Goal: Transaction & Acquisition: Purchase product/service

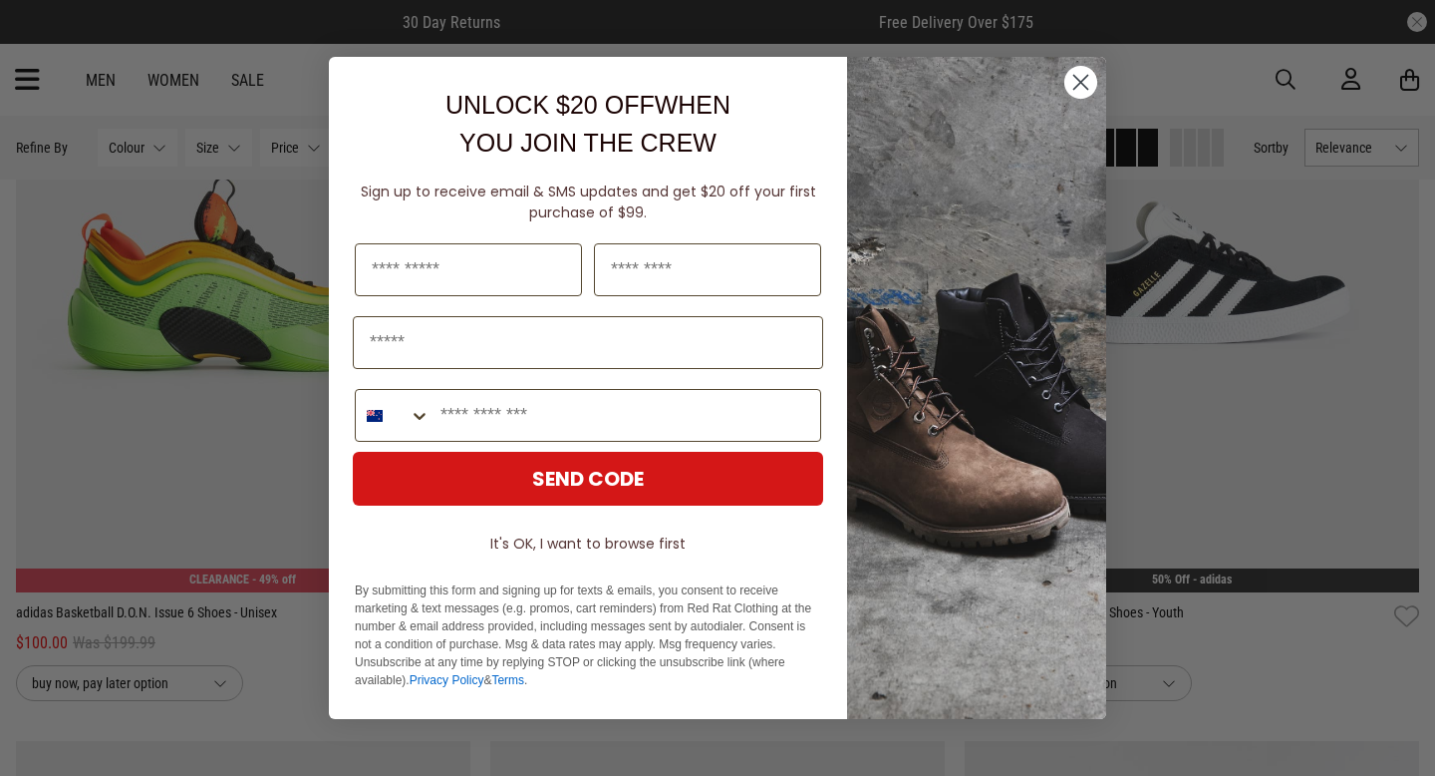
click at [1089, 74] on circle "Close dialog" at bounding box center [1081, 82] width 33 height 33
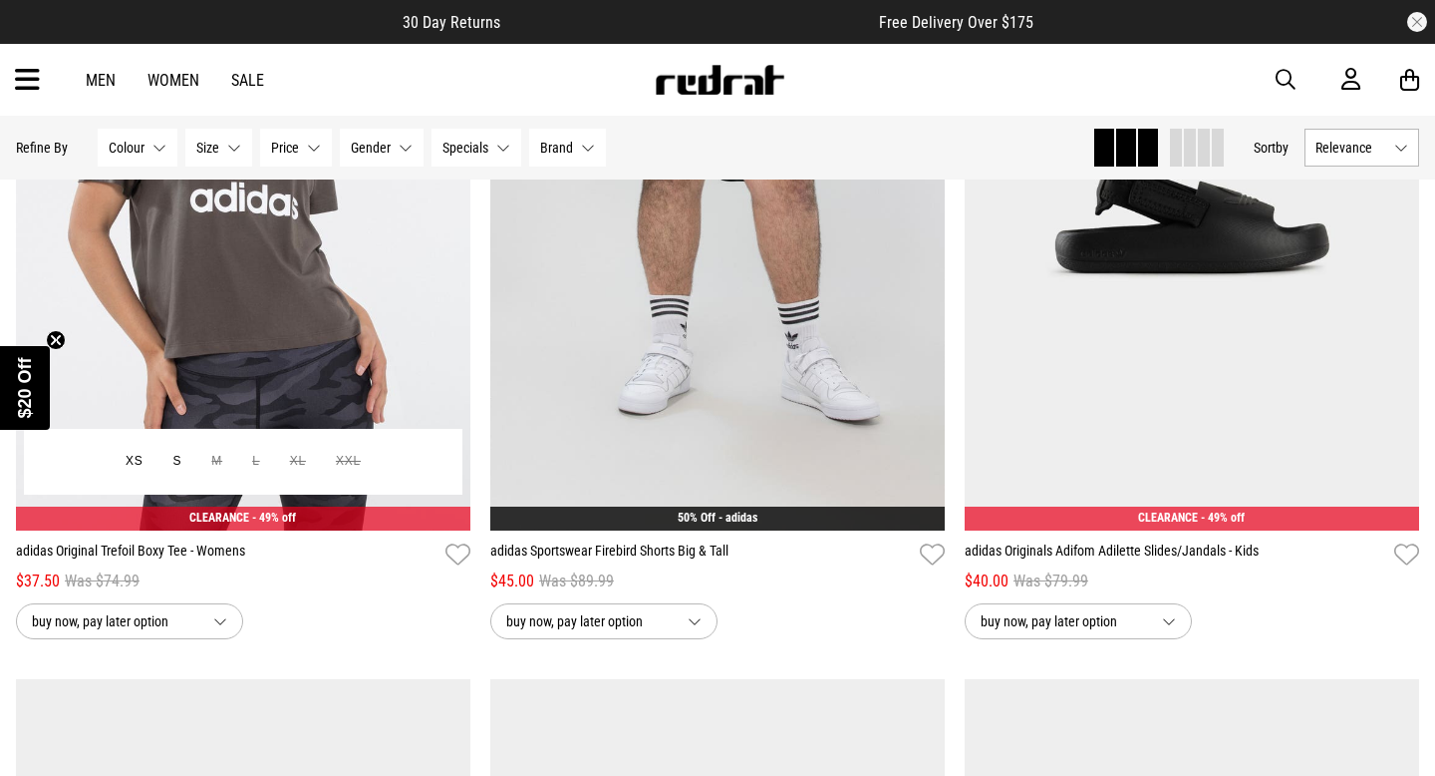
scroll to position [2797, 0]
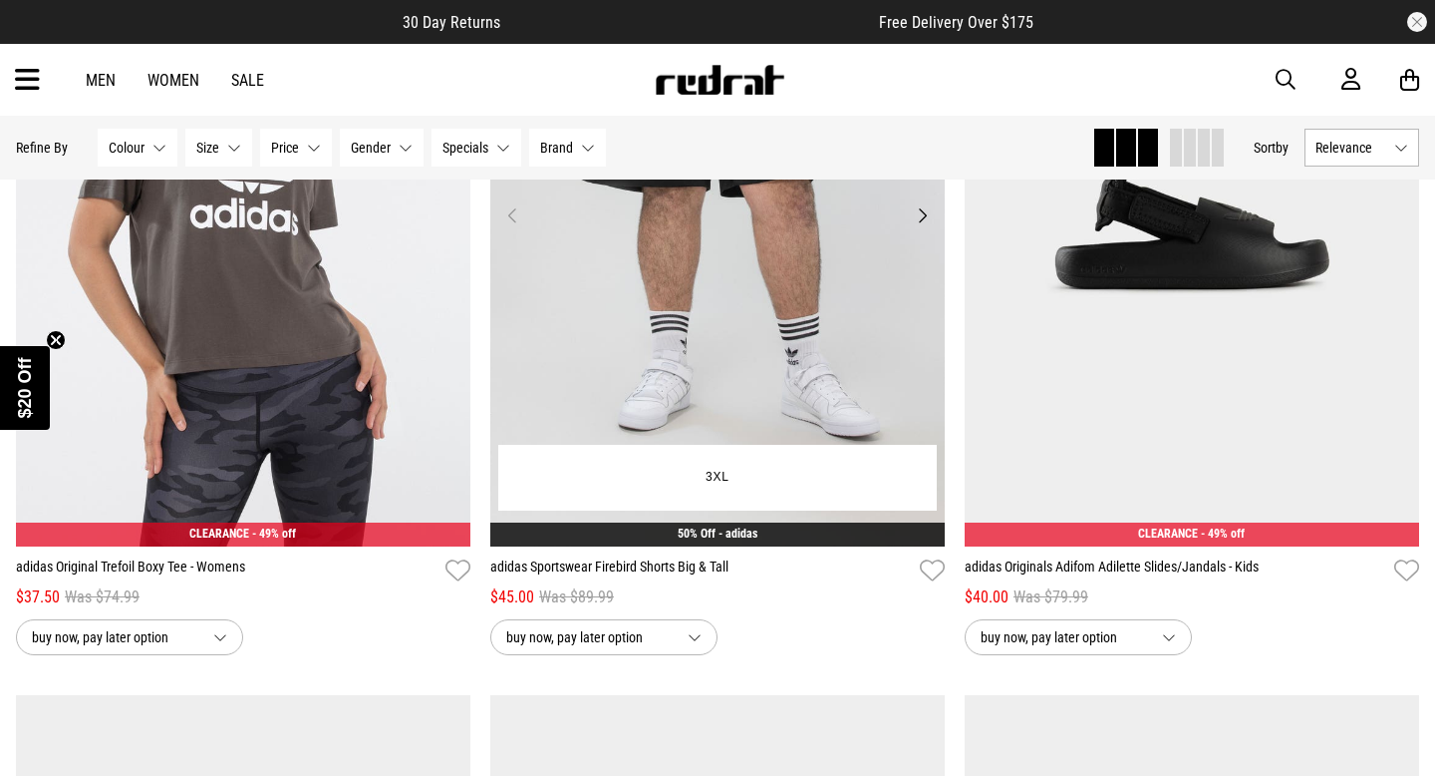
click at [652, 383] on img at bounding box center [717, 227] width 455 height 636
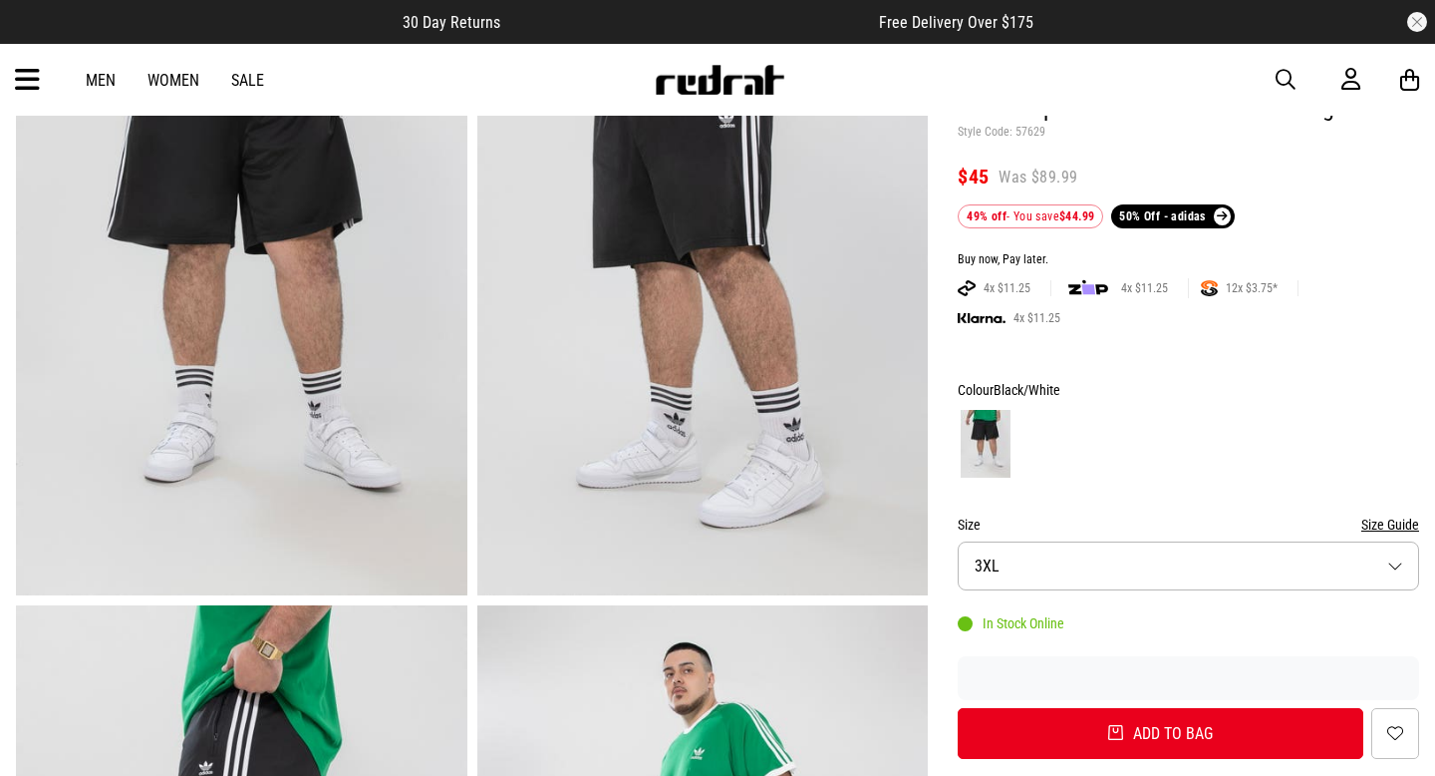
scroll to position [215, 0]
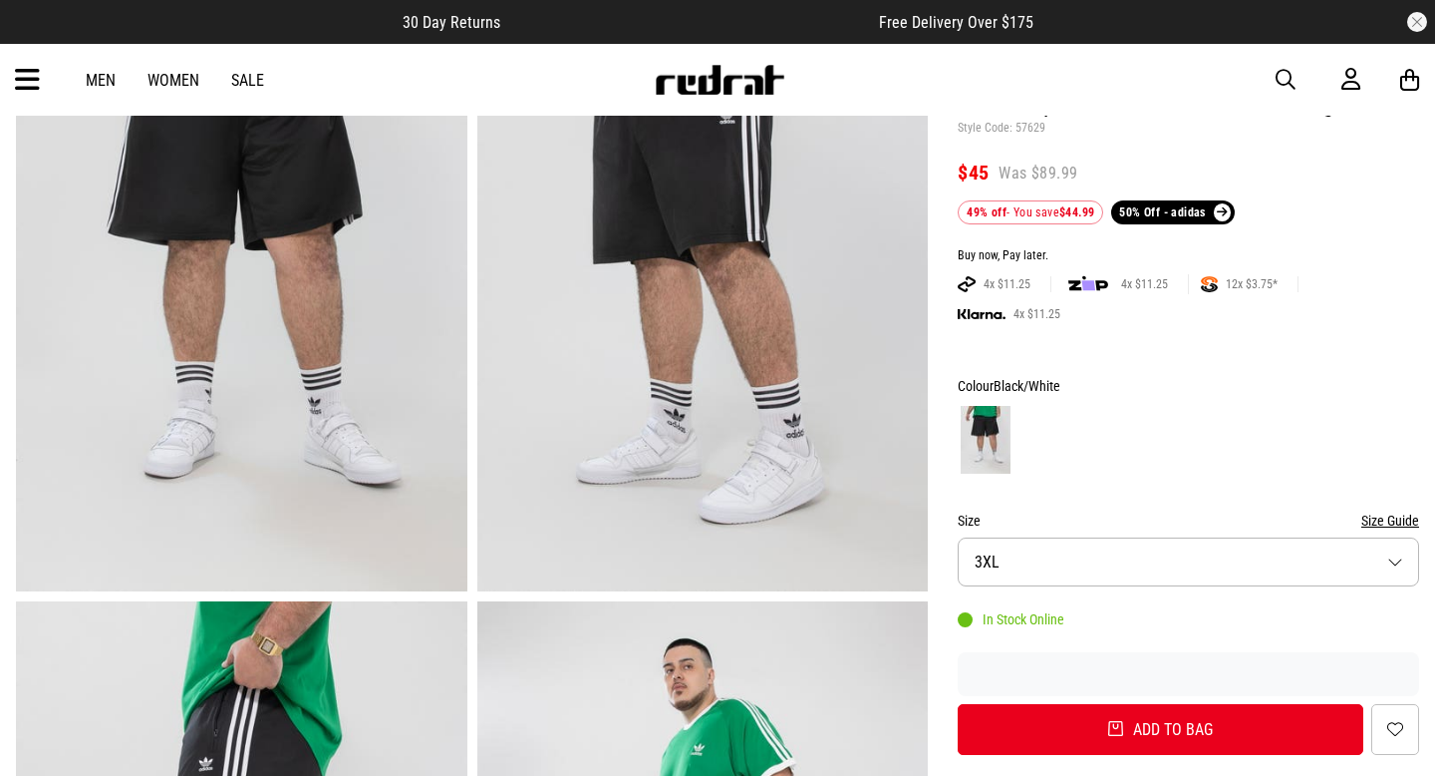
click at [1398, 561] on button "Size 3XL" at bounding box center [1189, 561] width 462 height 49
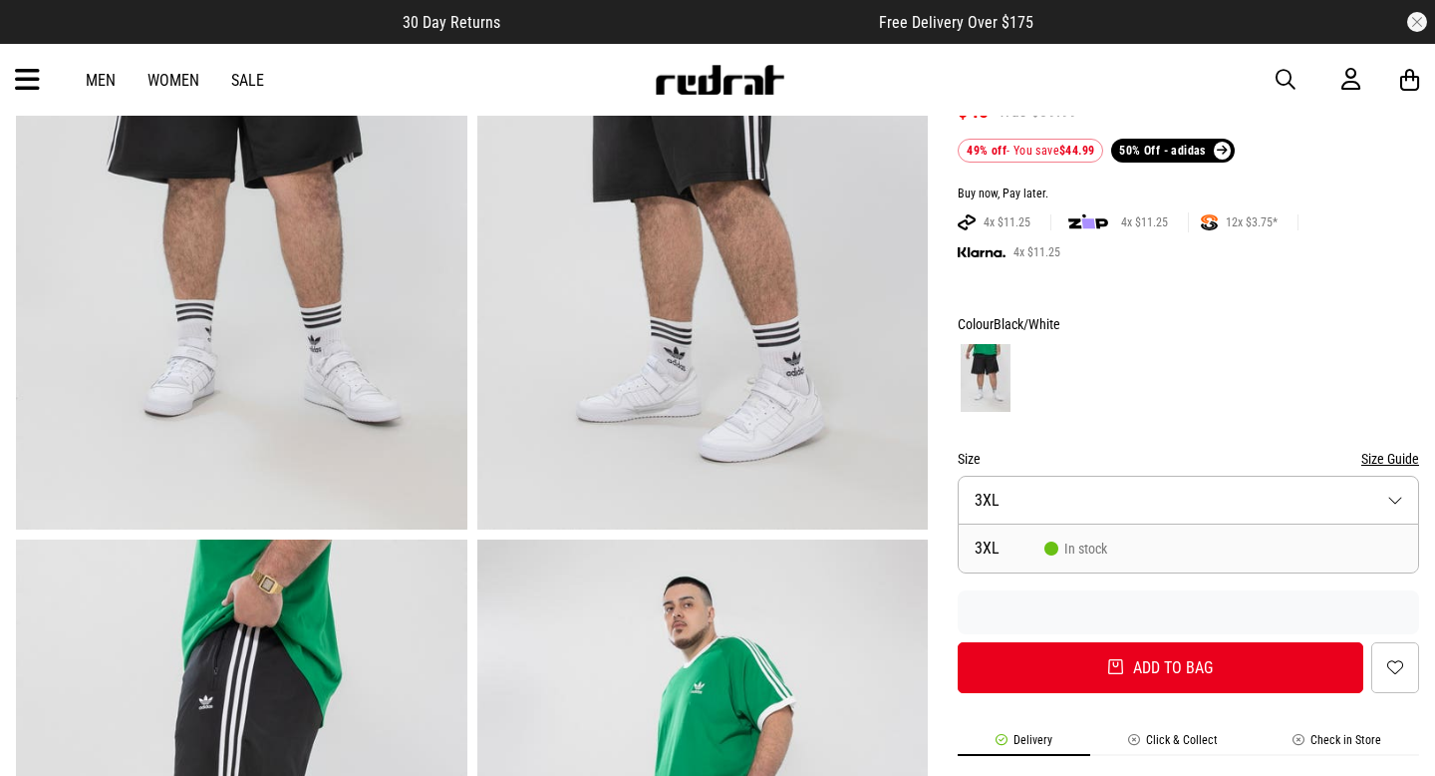
scroll to position [291, 0]
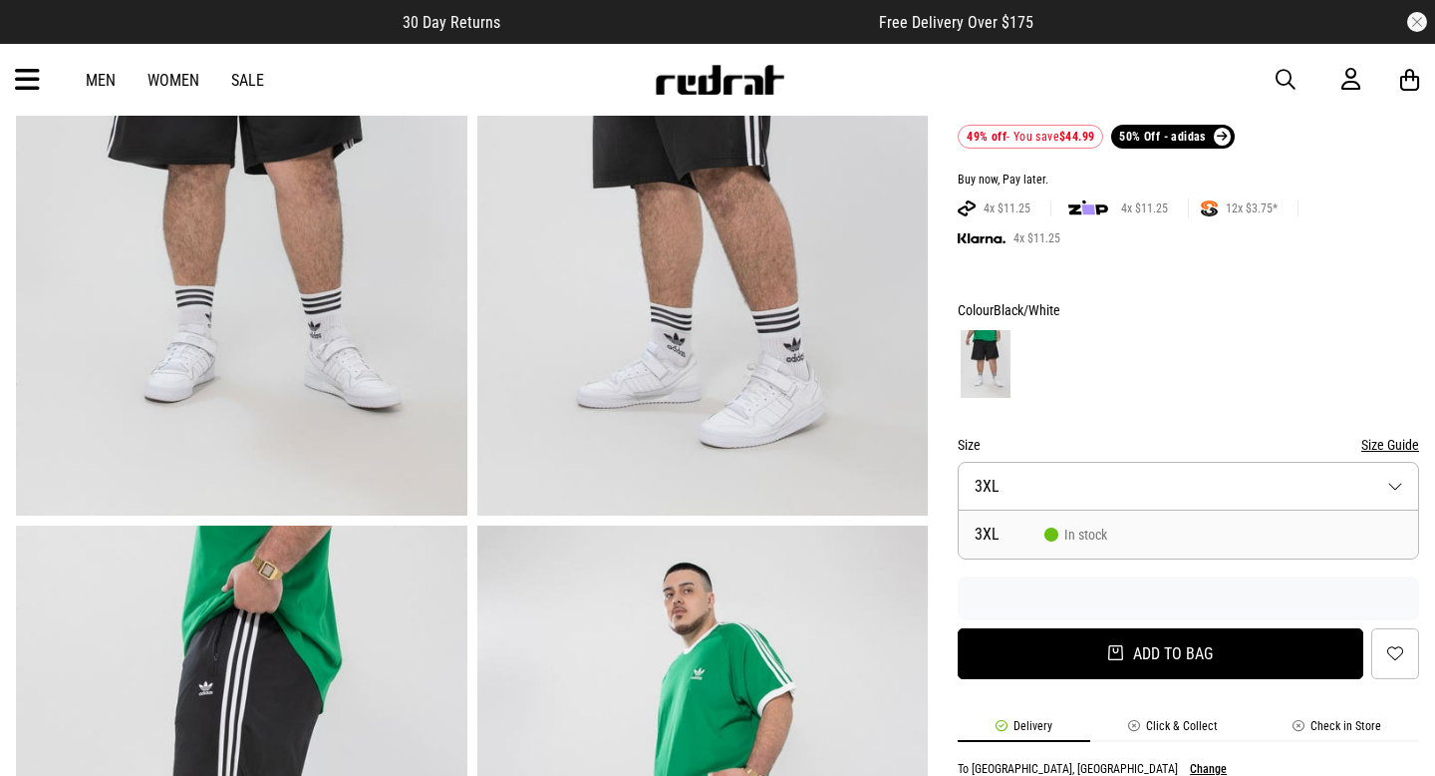
click at [1093, 656] on button "Add to bag" at bounding box center [1161, 653] width 406 height 51
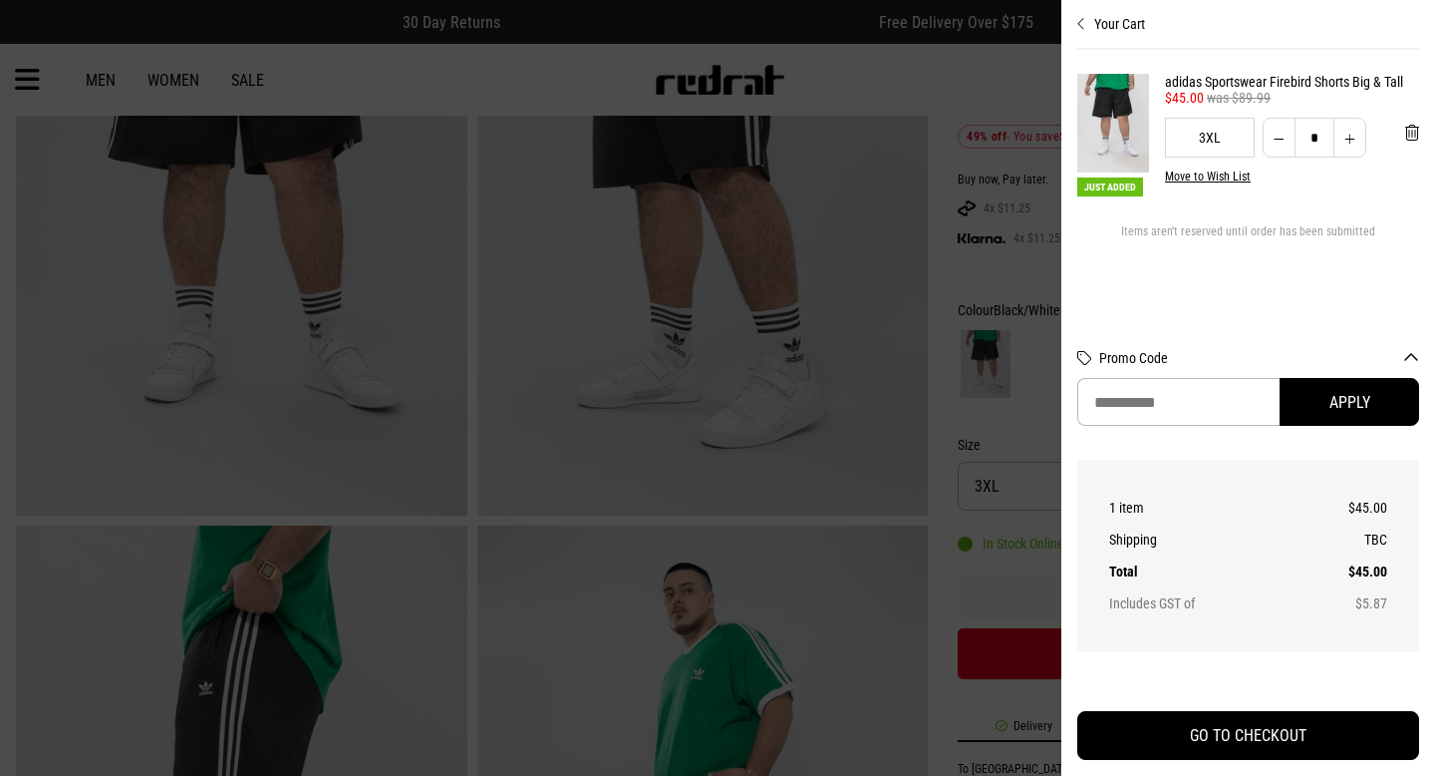
click at [604, 462] on div at bounding box center [717, 388] width 1435 height 776
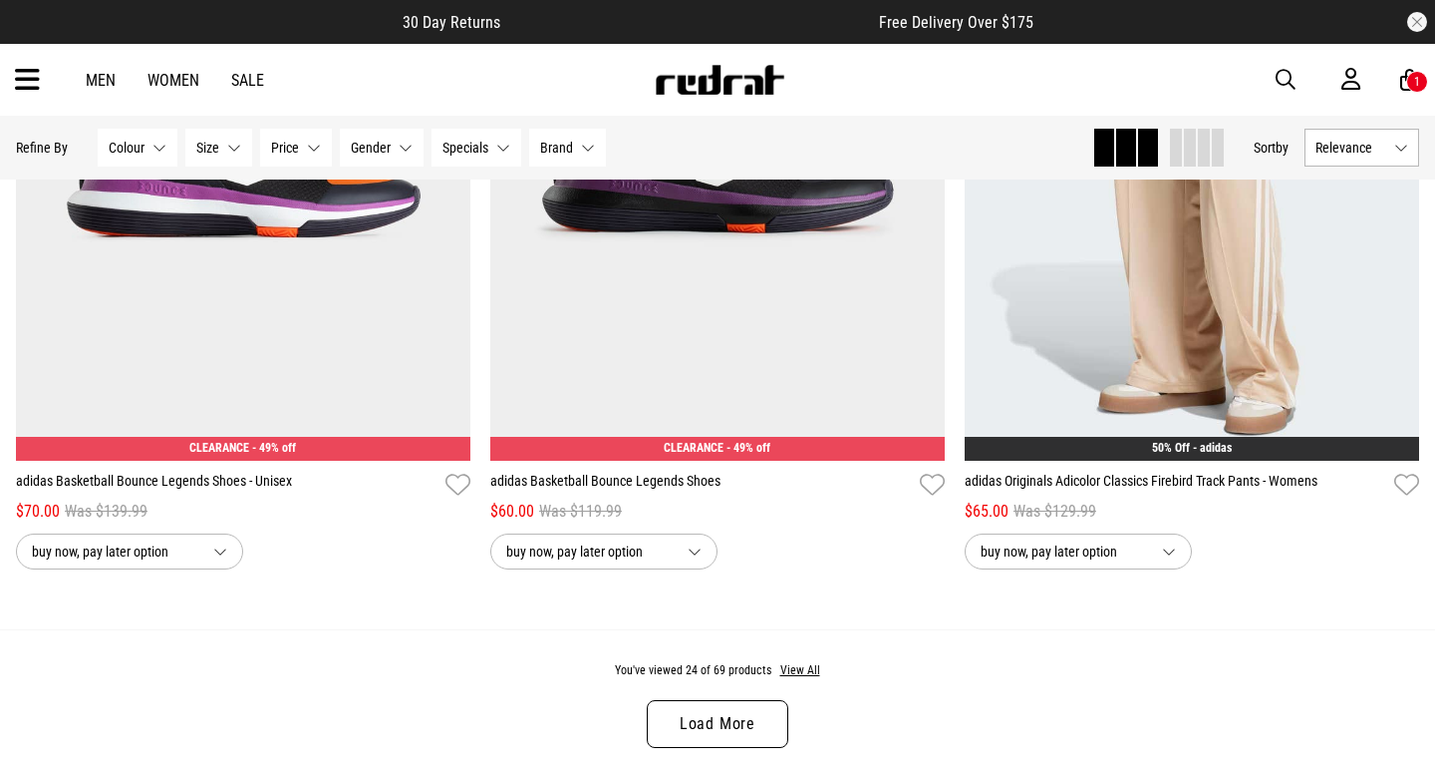
scroll to position [6024, 0]
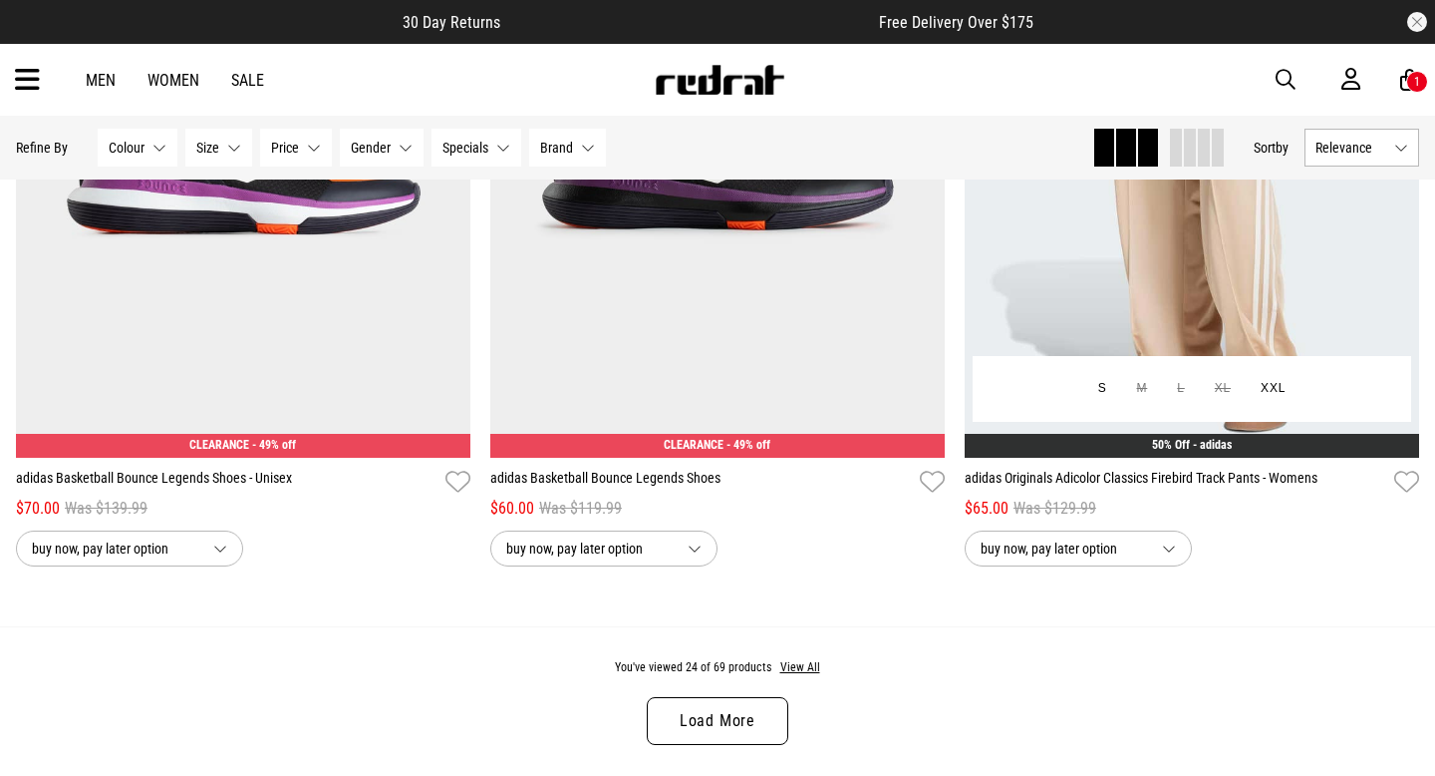
click at [1077, 271] on img at bounding box center [1192, 140] width 455 height 636
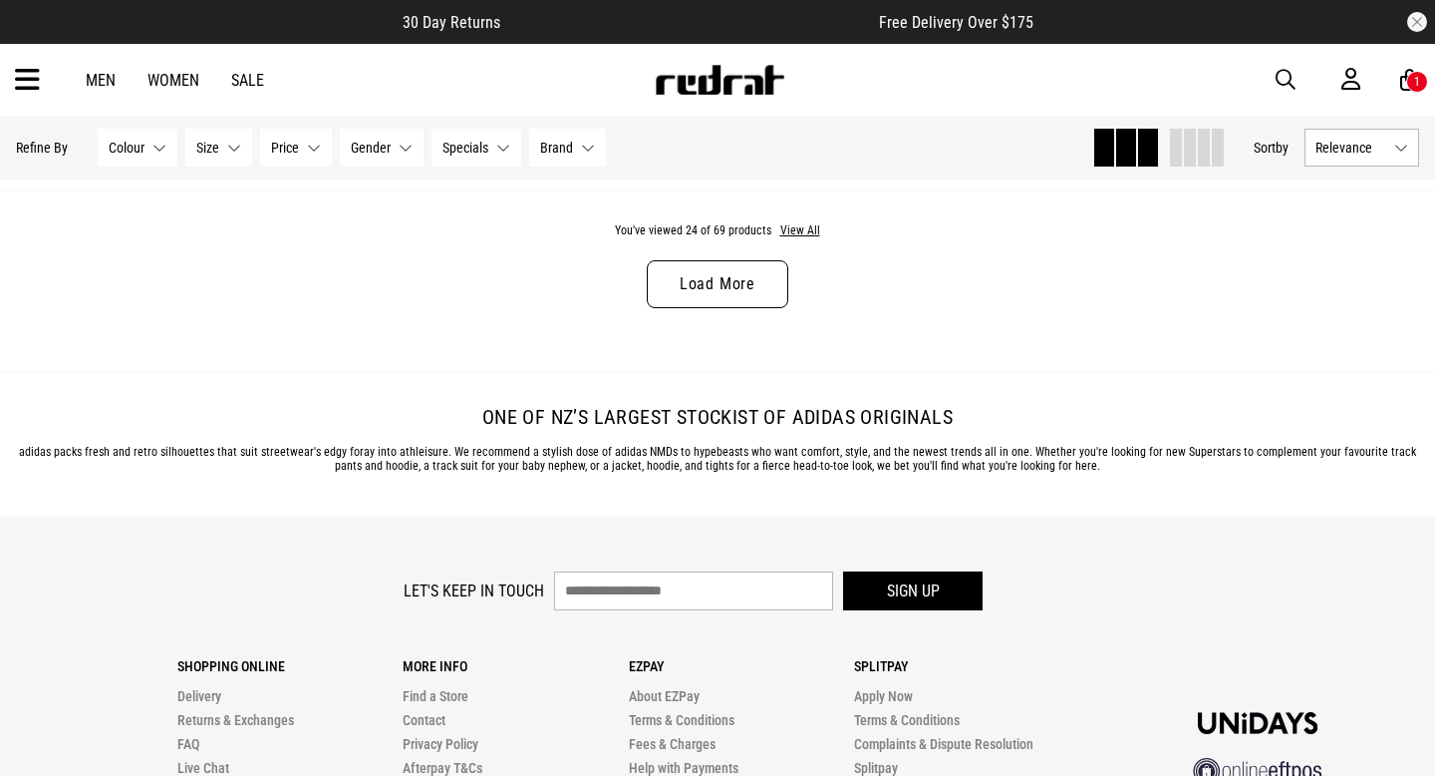
scroll to position [6447, 0]
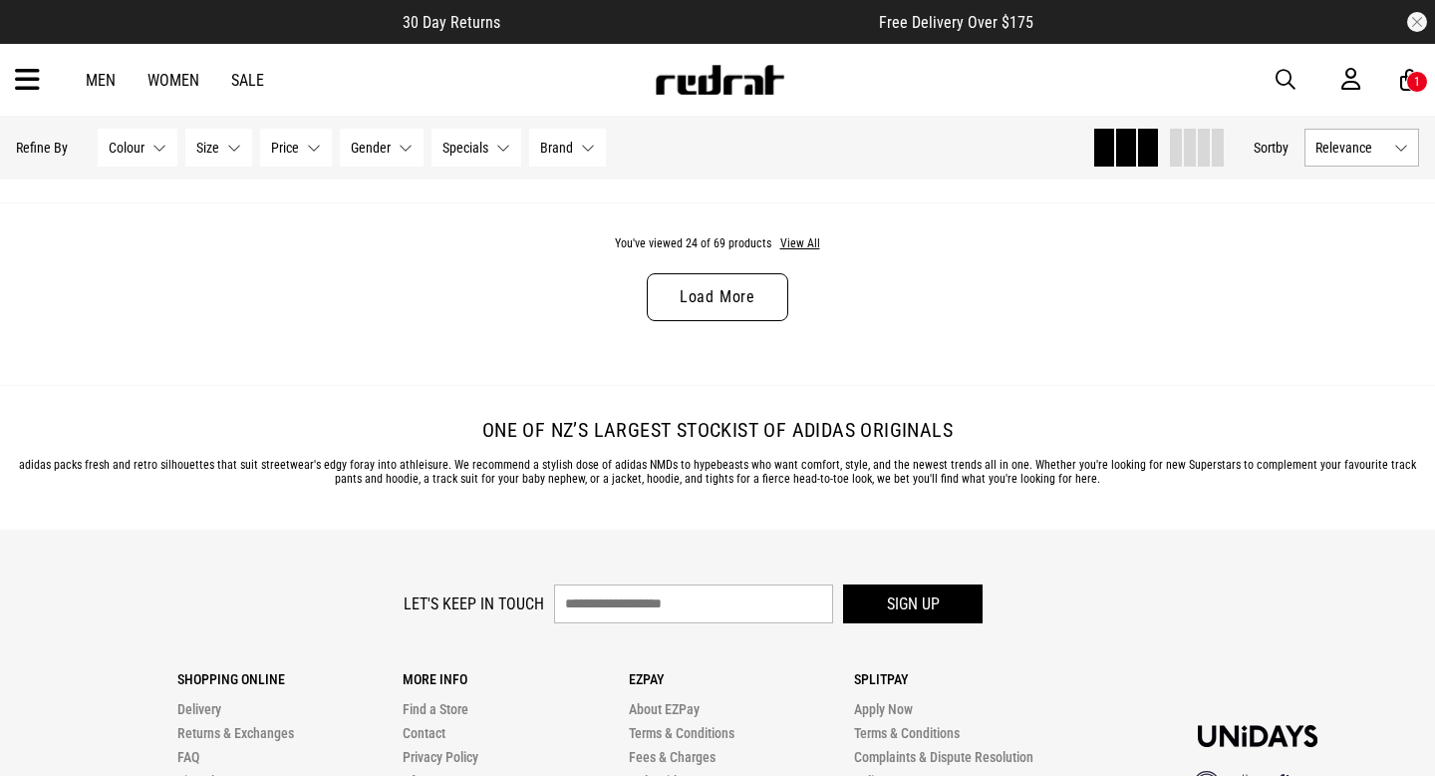
click at [717, 308] on link "Load More" at bounding box center [718, 297] width 142 height 48
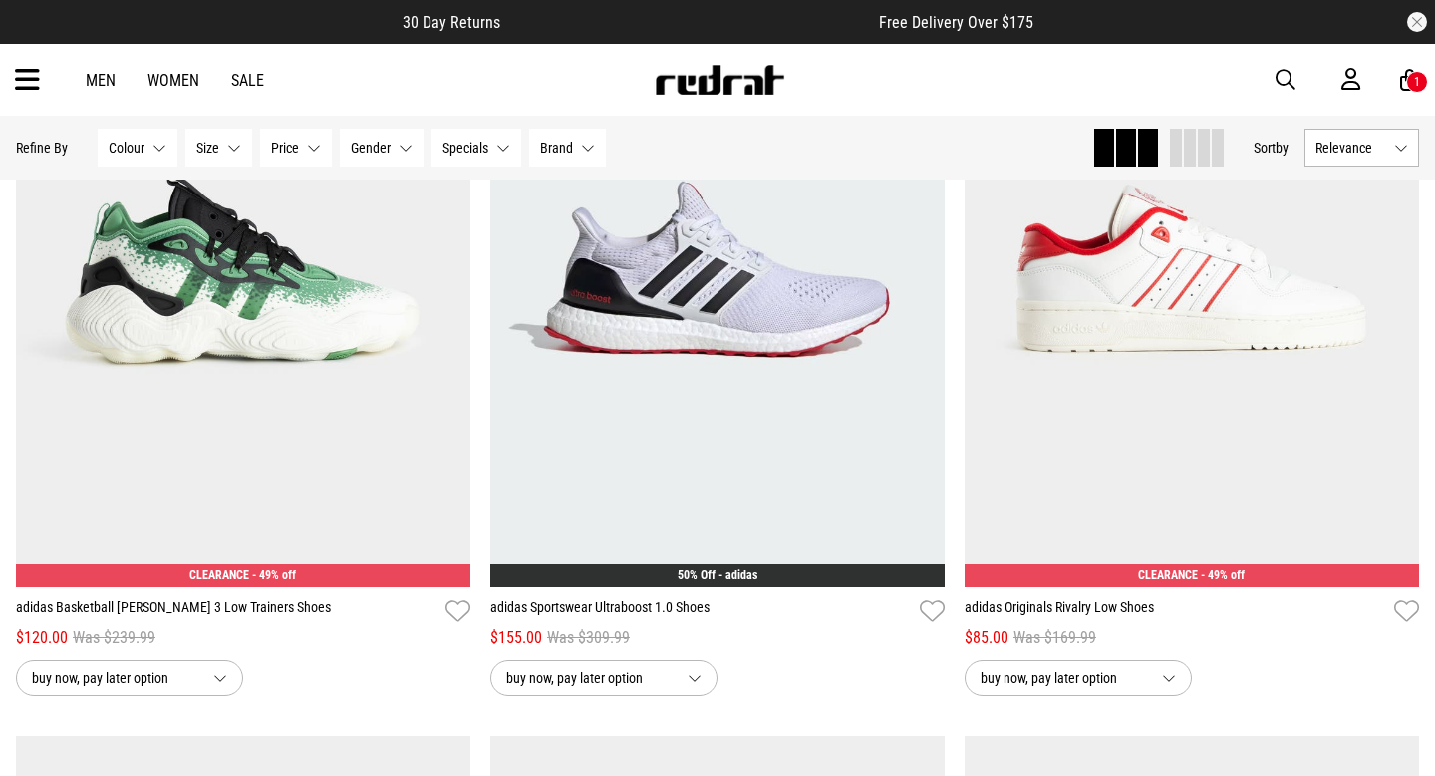
scroll to position [10599, 0]
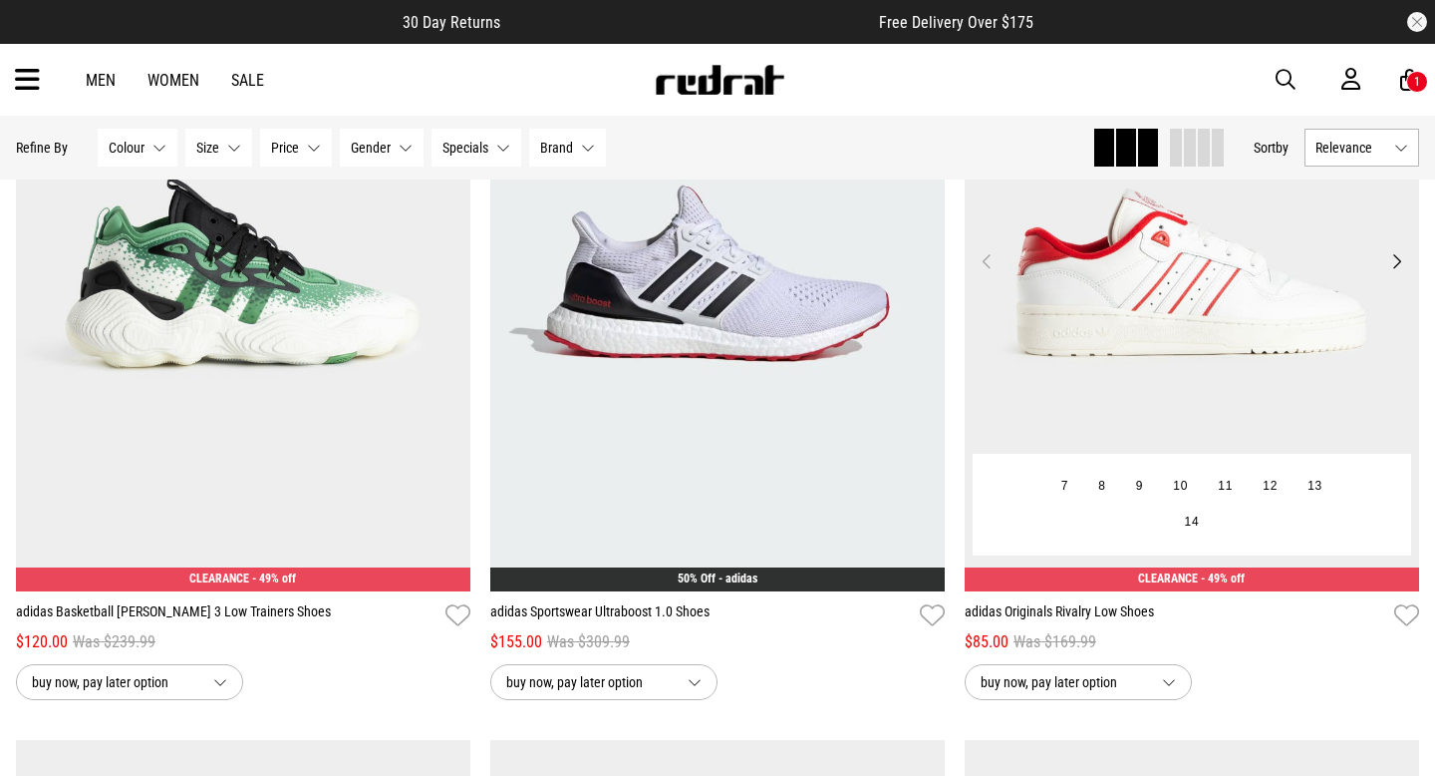
click at [1285, 356] on img at bounding box center [1192, 273] width 455 height 636
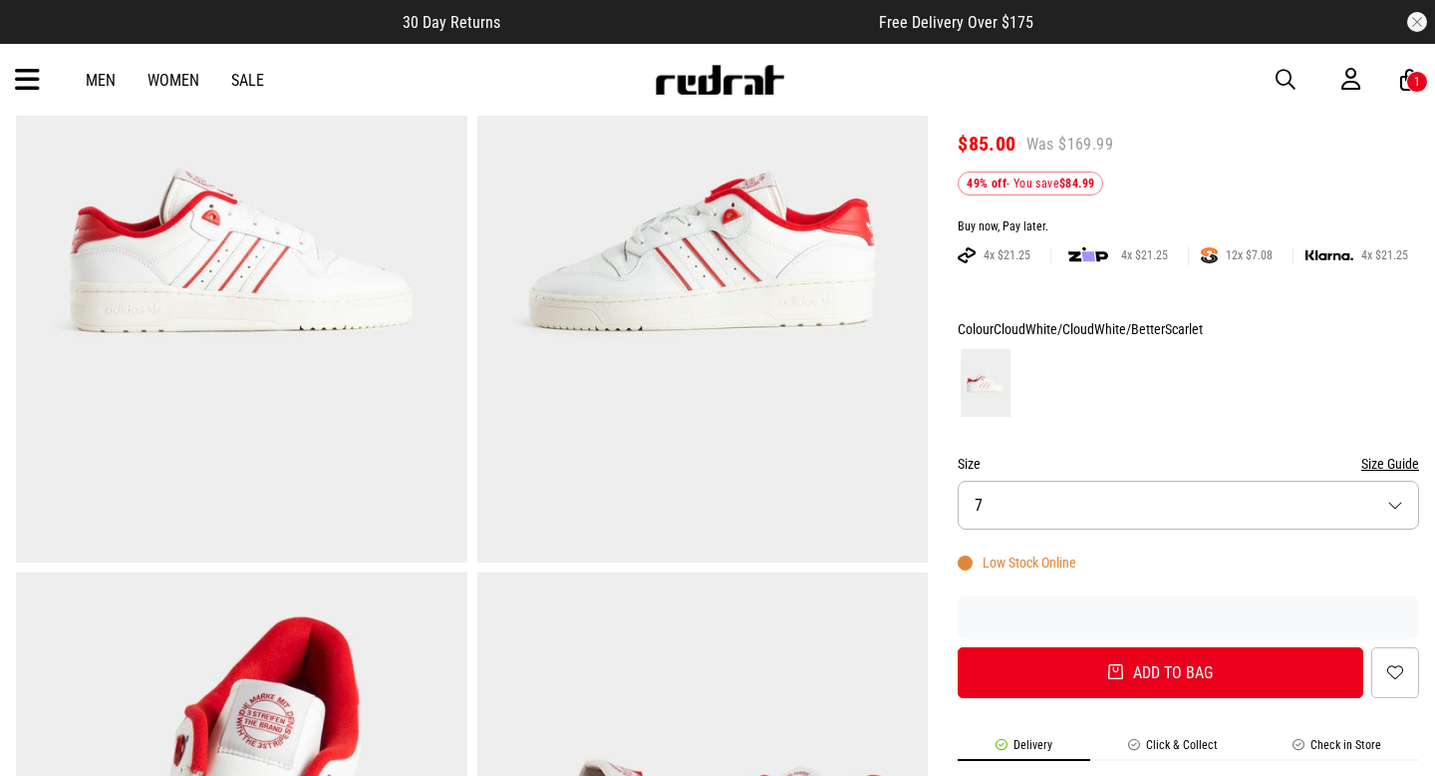
scroll to position [247, 0]
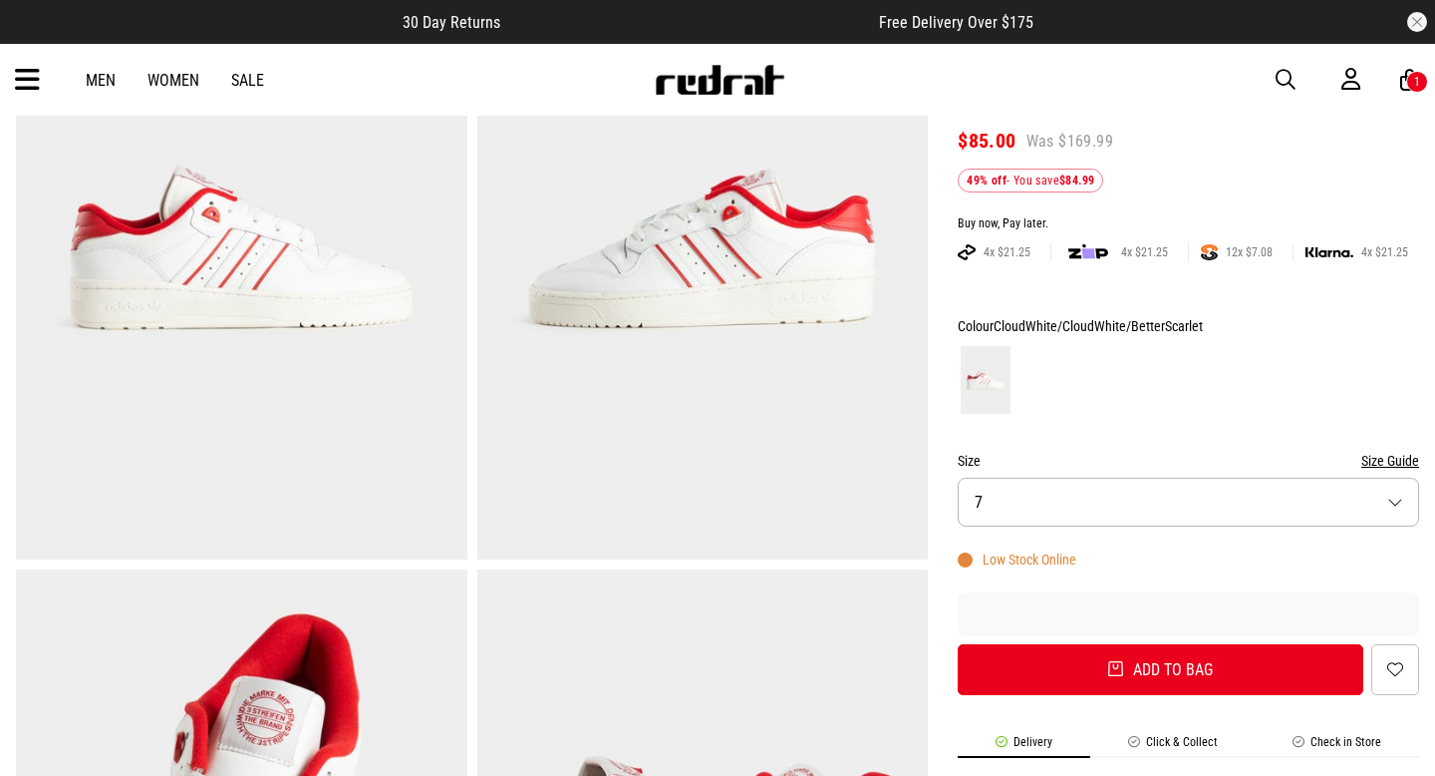
click at [1406, 504] on button "Size 7" at bounding box center [1189, 501] width 462 height 49
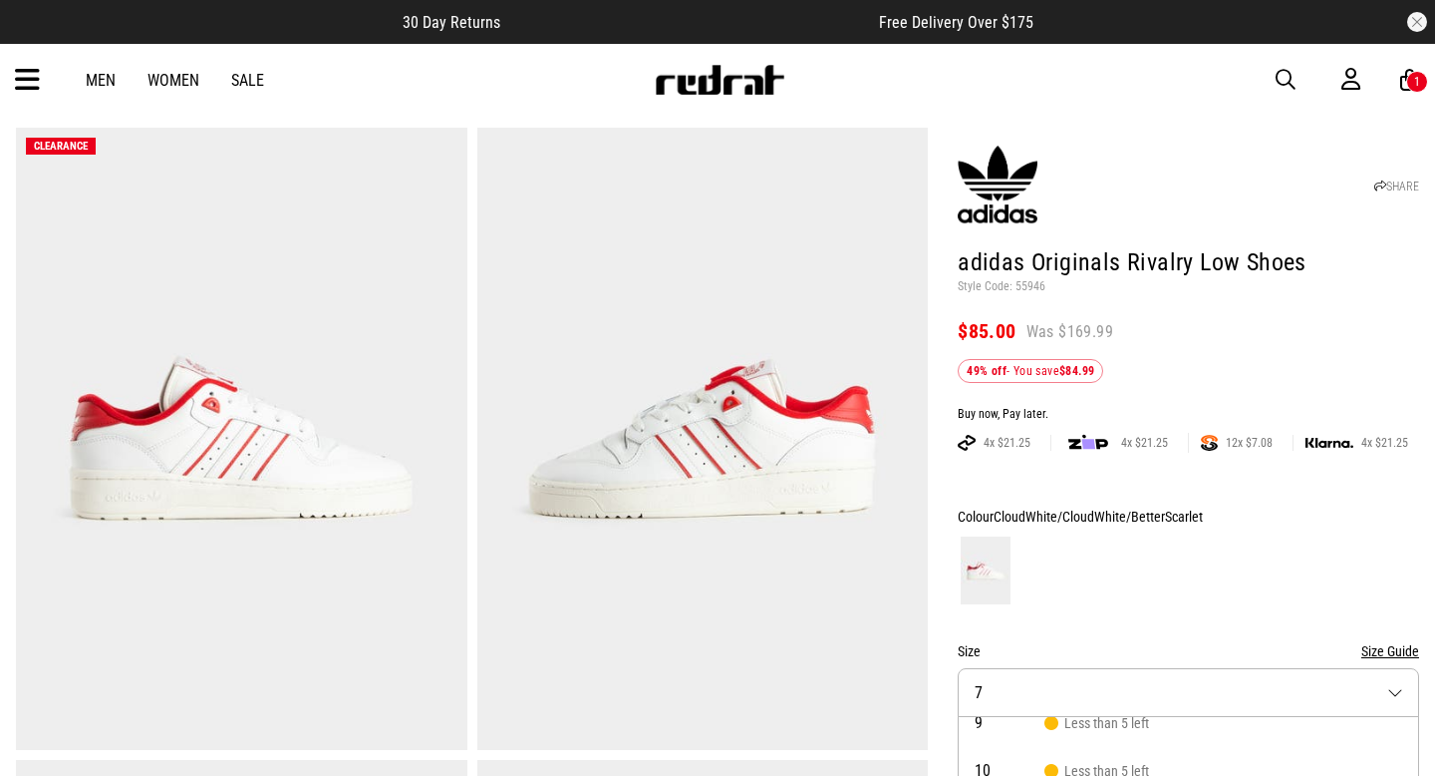
scroll to position [0, 0]
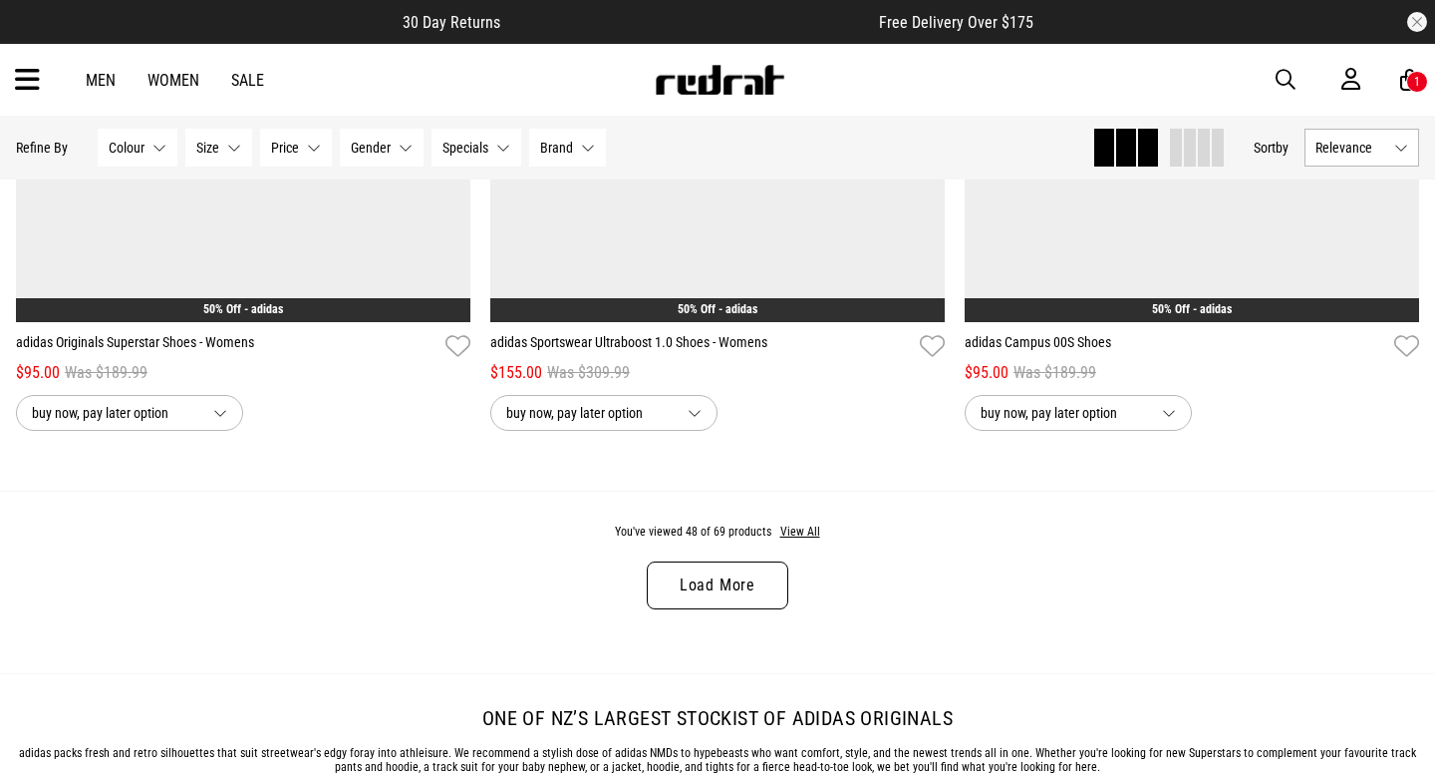
scroll to position [6274, 0]
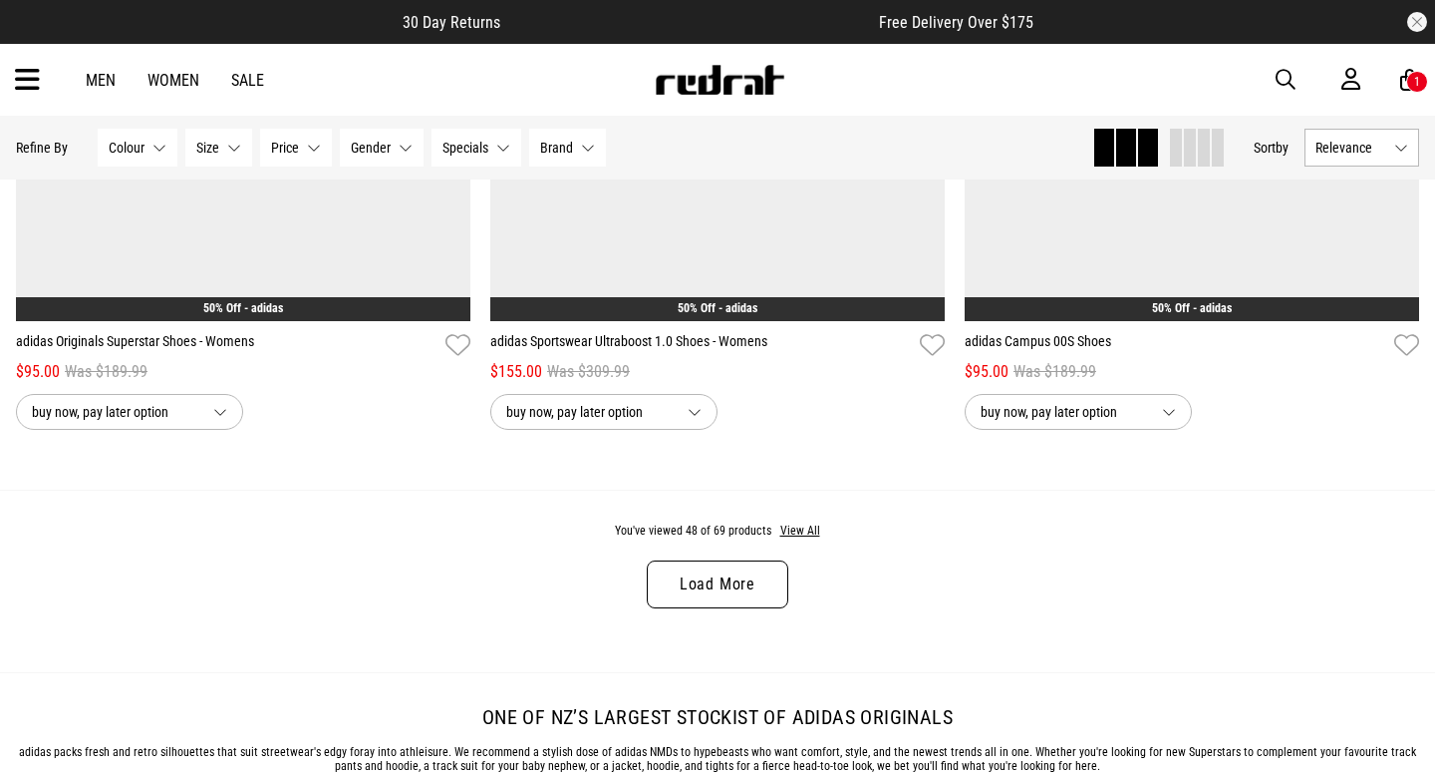
click at [698, 603] on link "Load More" at bounding box center [718, 584] width 142 height 48
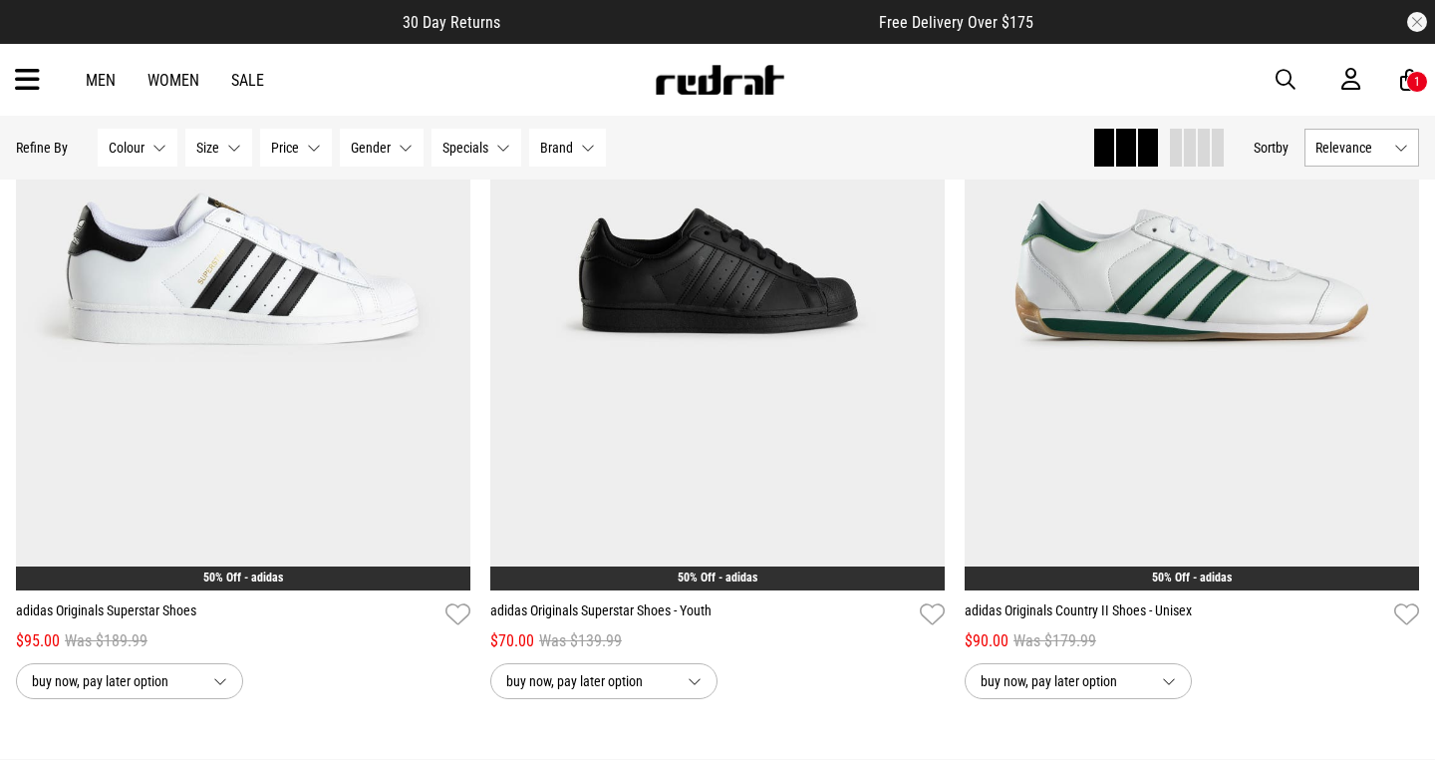
scroll to position [11976, 0]
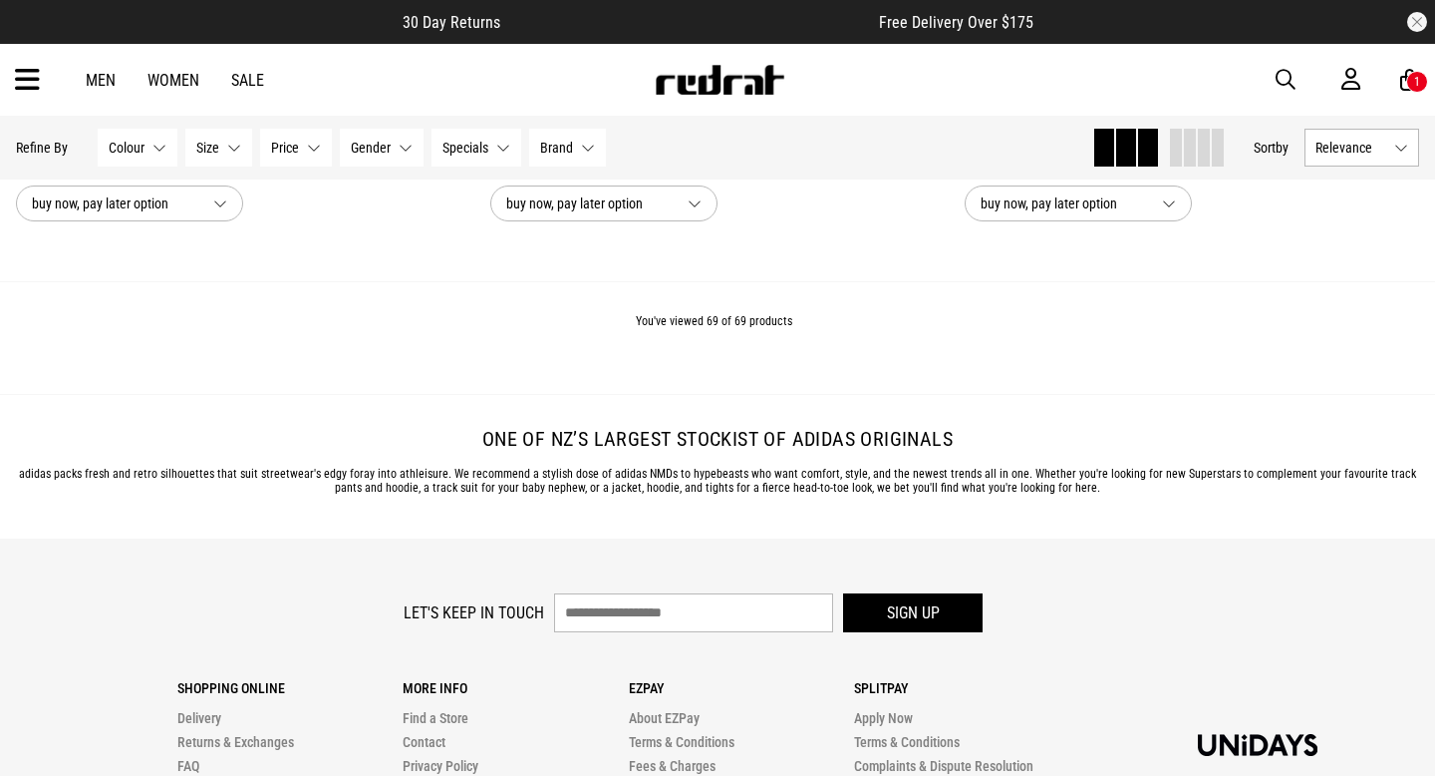
click at [253, 449] on h2 "One of NZ’s largest stockist of adidas Originals" at bounding box center [717, 439] width 1403 height 24
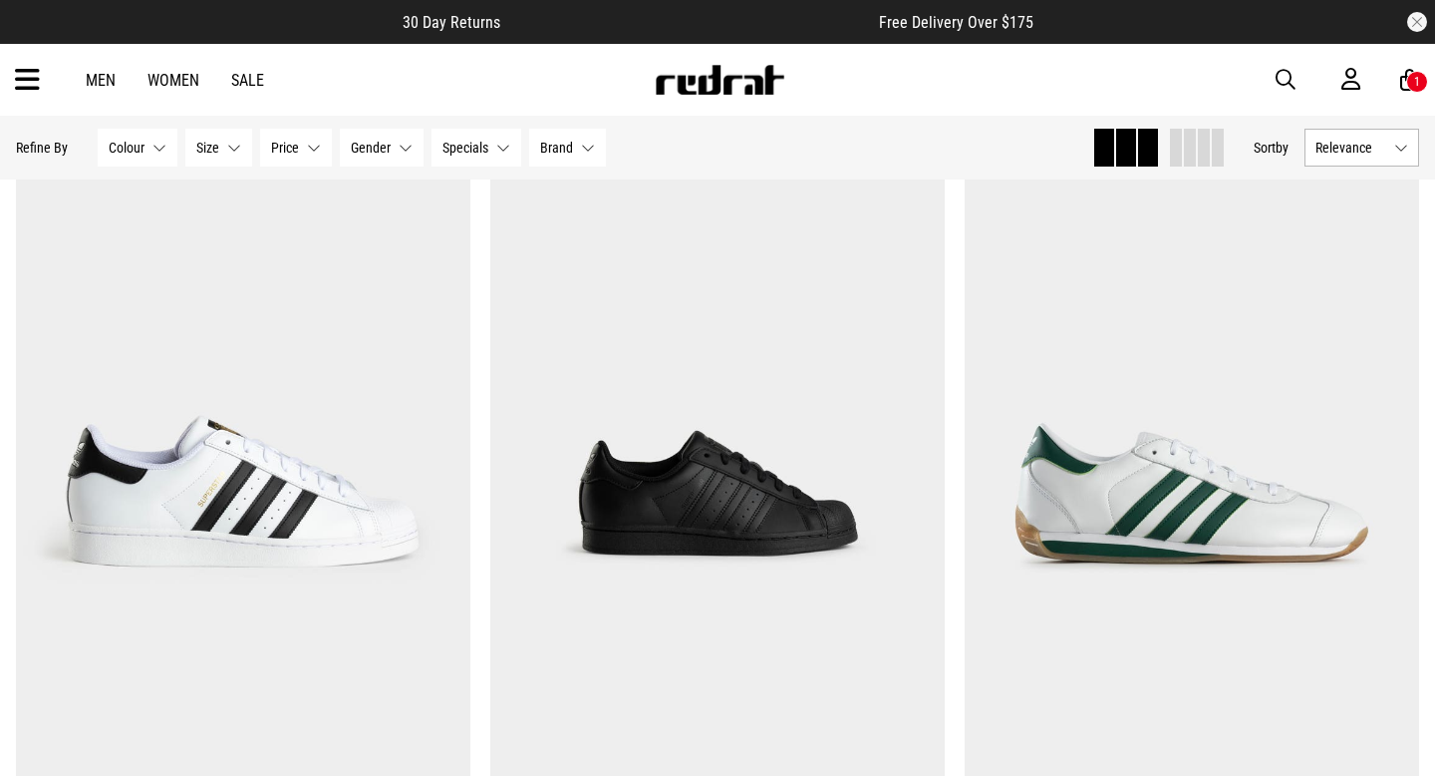
scroll to position [11257, 0]
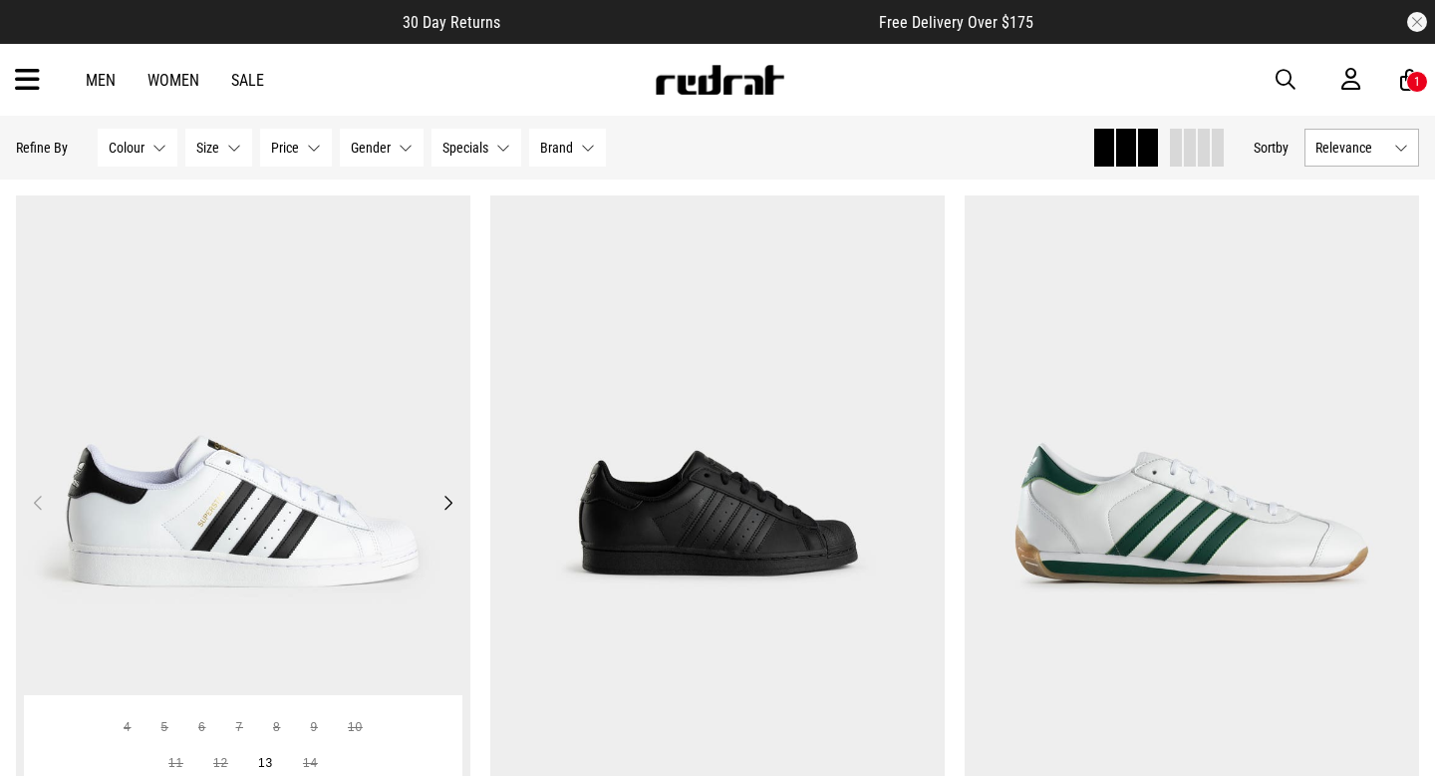
click at [289, 384] on img at bounding box center [243, 513] width 455 height 636
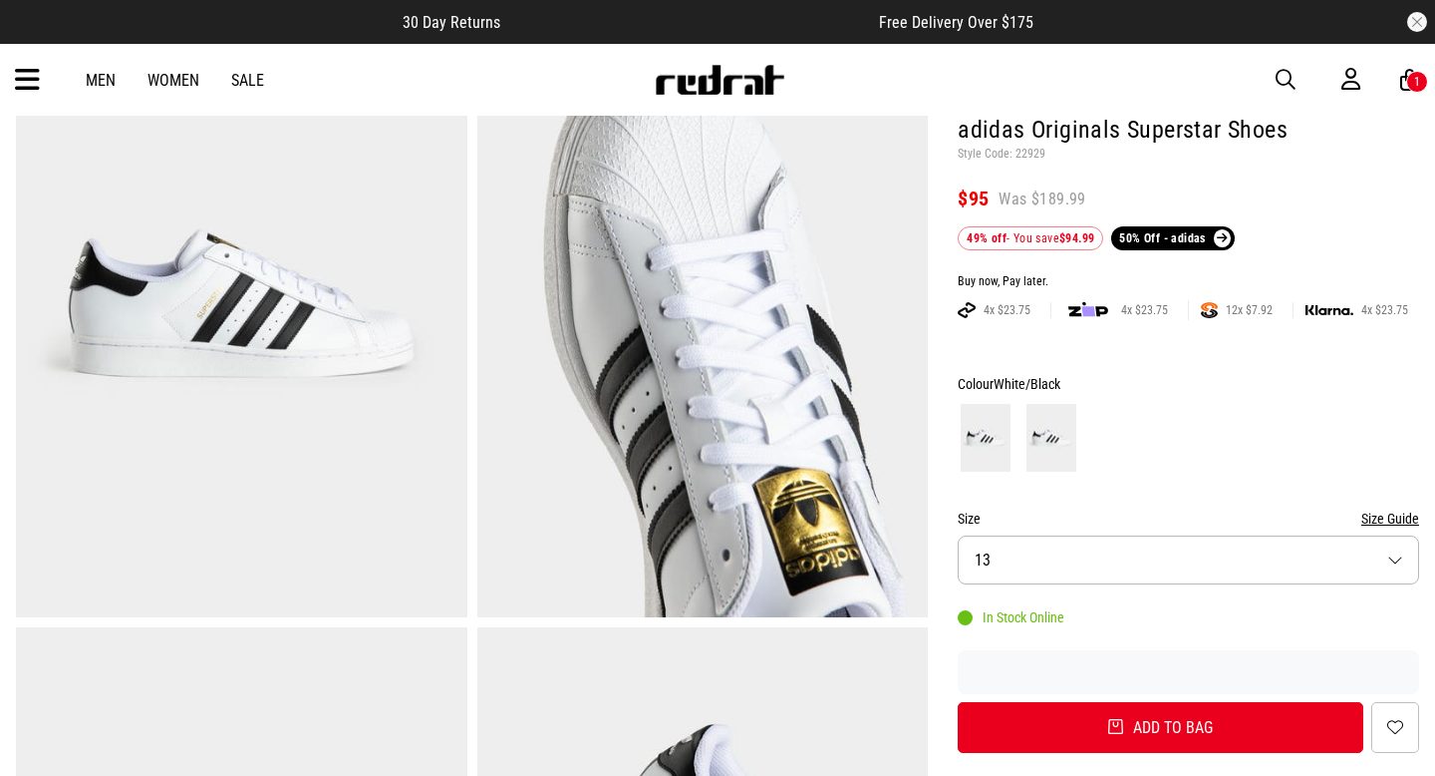
scroll to position [191, 0]
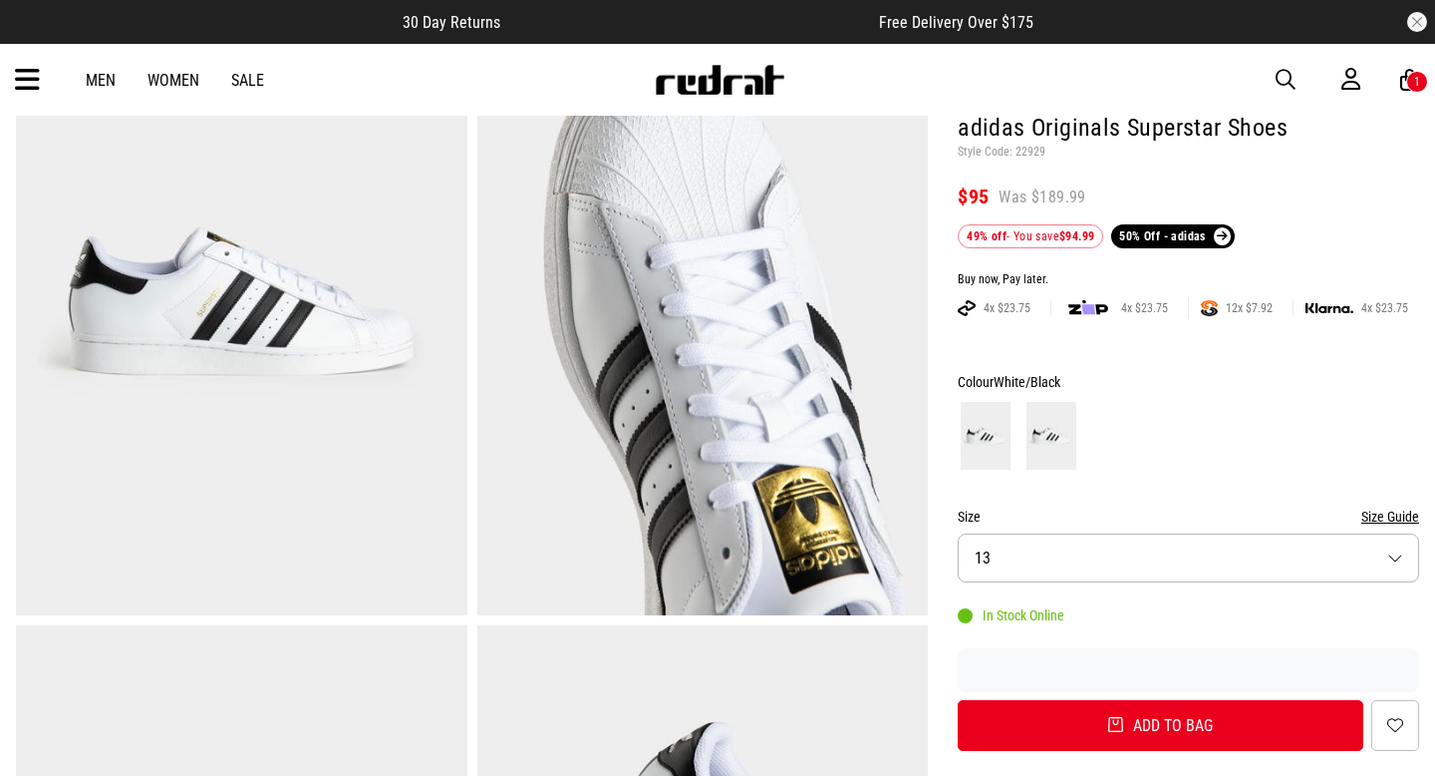
click at [1050, 442] on img at bounding box center [1052, 436] width 50 height 68
click at [980, 428] on img at bounding box center [986, 436] width 50 height 68
click at [1055, 432] on img at bounding box center [1052, 436] width 50 height 68
click at [996, 432] on img at bounding box center [986, 436] width 50 height 68
click at [1042, 434] on img at bounding box center [1052, 436] width 50 height 68
